Goal: Task Accomplishment & Management: Manage account settings

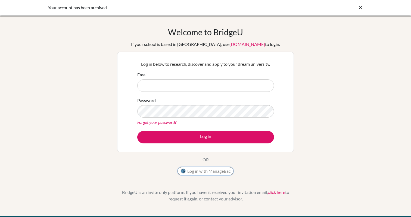
click at [192, 173] on button "Log in with ManageBac" at bounding box center [206, 171] width 56 height 8
click at [202, 173] on button "Log in with ManageBac" at bounding box center [206, 171] width 56 height 8
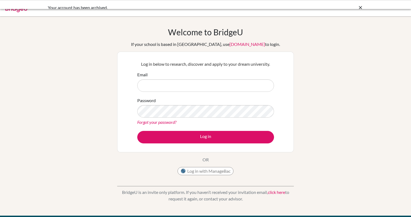
click at [179, 84] on input "Email" at bounding box center [205, 85] width 137 height 13
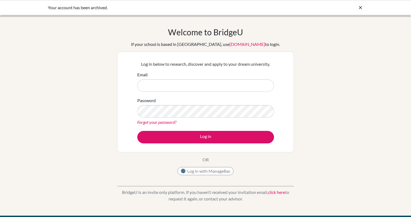
type input "justin.lin@iis.kh.edu.tw"
click at [170, 123] on link "Forgot your password?" at bounding box center [156, 122] width 39 height 5
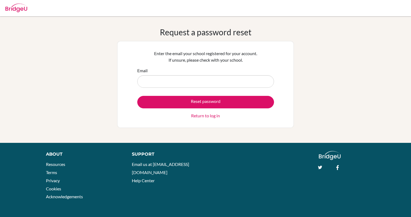
click at [177, 68] on div "Email" at bounding box center [205, 77] width 137 height 20
click at [155, 83] on input "Email" at bounding box center [205, 81] width 137 height 13
type input "justin.lin@iis.kh.edu.tw"
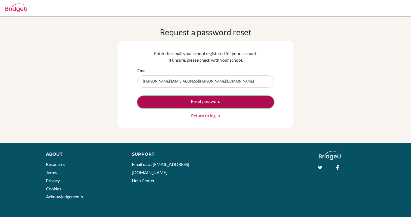
click at [178, 98] on button "Reset password" at bounding box center [205, 102] width 137 height 13
click at [214, 100] on button "Reset password" at bounding box center [205, 102] width 137 height 13
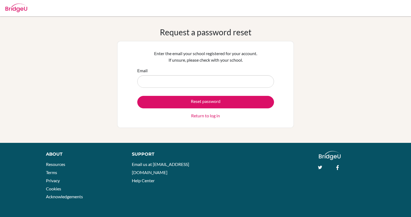
click at [185, 82] on input "Email" at bounding box center [205, 81] width 137 height 13
type input "[PERSON_NAME][EMAIL_ADDRESS][PERSON_NAME][DOMAIN_NAME]"
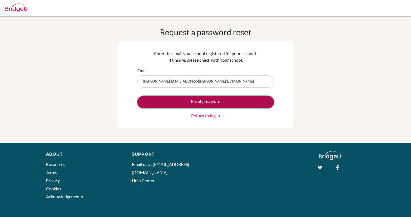
click at [184, 104] on button "Reset password" at bounding box center [205, 102] width 137 height 13
click at [168, 99] on button "Reset password" at bounding box center [205, 102] width 137 height 13
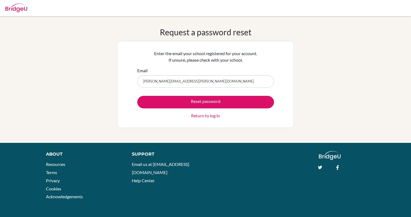
click at [360, 72] on div "Request a password reset Enter the email your school registered for your accoun…" at bounding box center [205, 79] width 411 height 105
